Goal: Information Seeking & Learning: Learn about a topic

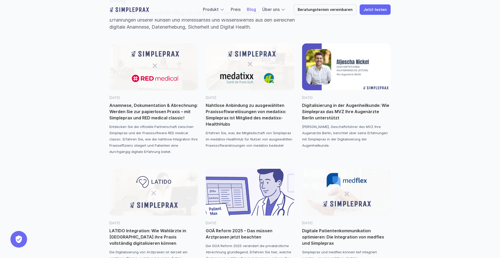
scroll to position [43, 0]
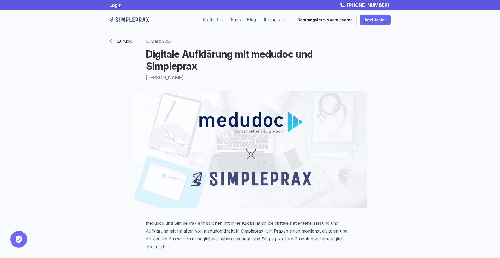
click at [110, 40] on img at bounding box center [111, 41] width 5 height 5
